Goal: Task Accomplishment & Management: Use online tool/utility

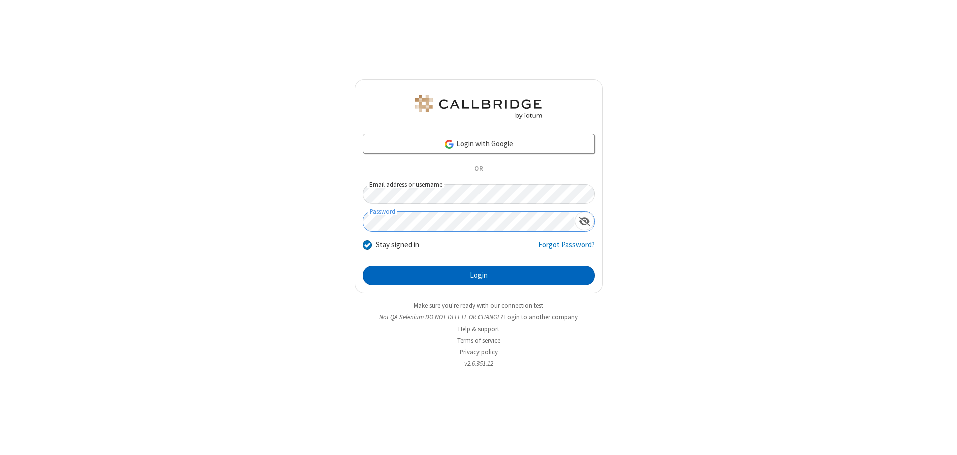
click at [478, 275] on button "Login" at bounding box center [479, 276] width 232 height 20
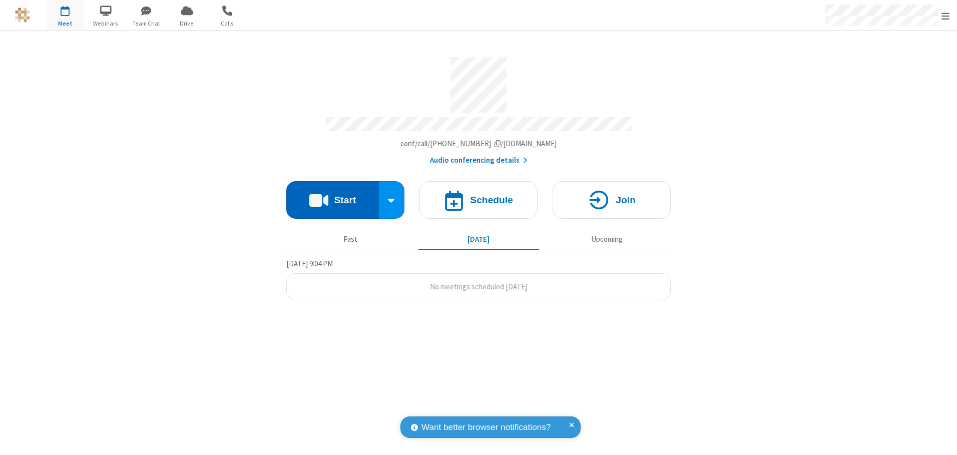
click at [332, 196] on button "Start" at bounding box center [332, 200] width 93 height 38
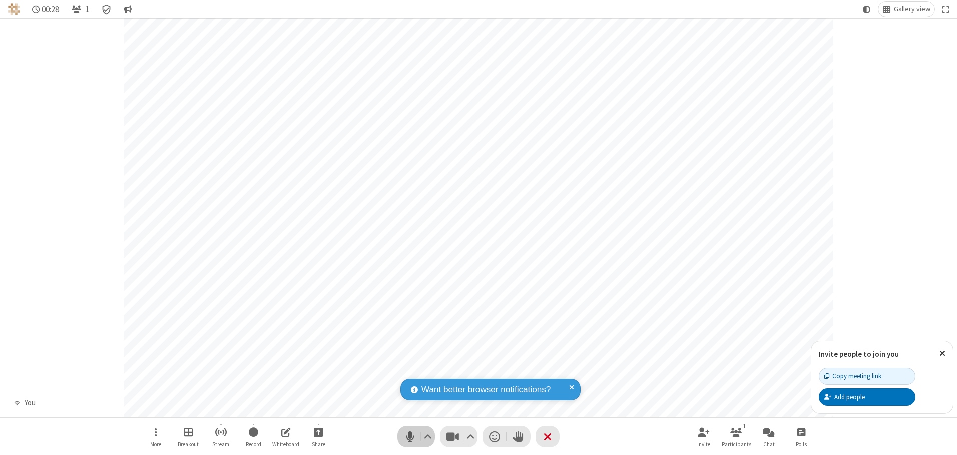
click at [410, 436] on span "Mute (Alt+A)" at bounding box center [409, 436] width 15 height 15
click at [410, 436] on span "Unmute (Alt+A)" at bounding box center [409, 436] width 15 height 15
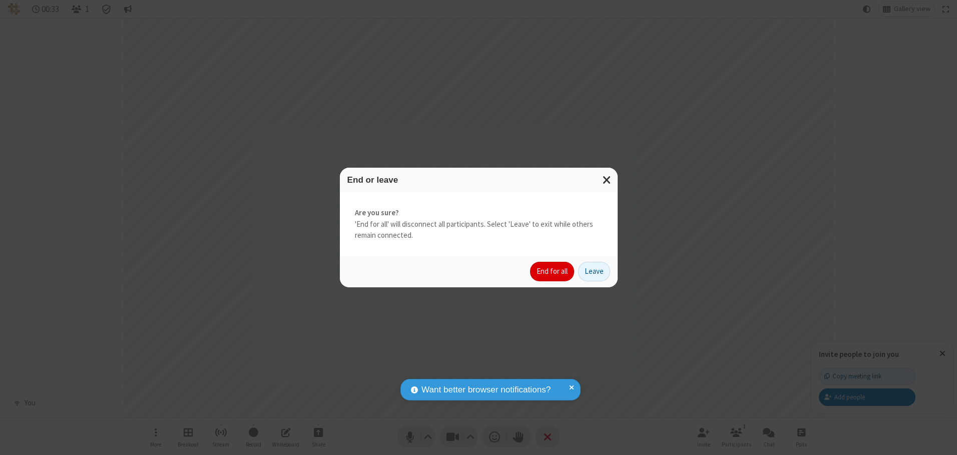
click at [553, 271] on button "End for all" at bounding box center [552, 272] width 44 height 20
